Goal: Information Seeking & Learning: Stay updated

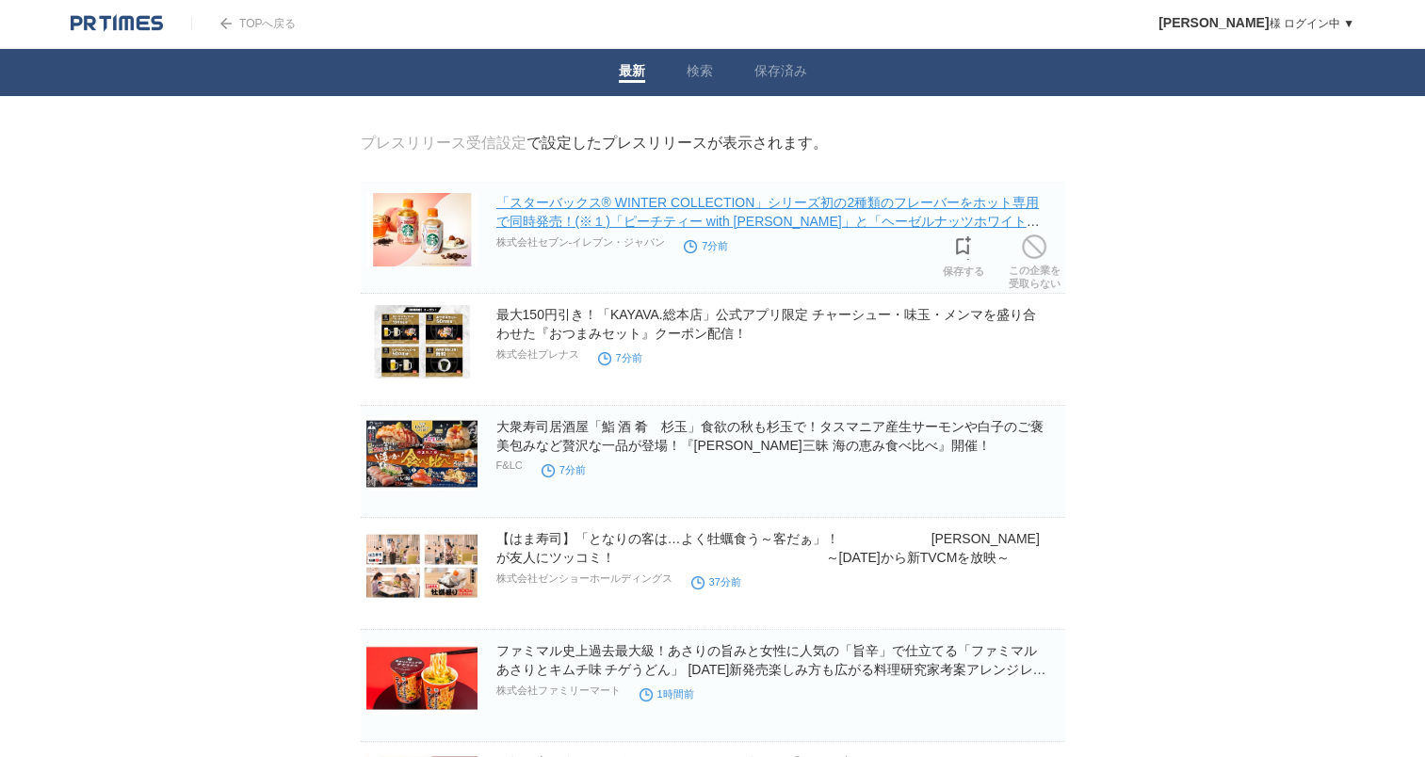
click at [897, 212] on link "「スターバックス® WINTER COLLECTION」シリーズ初の2種類のフレーバーをホット専用で同時発売！(※１)「ピーチティー with [PERSON…" at bounding box center [767, 221] width 543 height 53
